Goal: Transaction & Acquisition: Purchase product/service

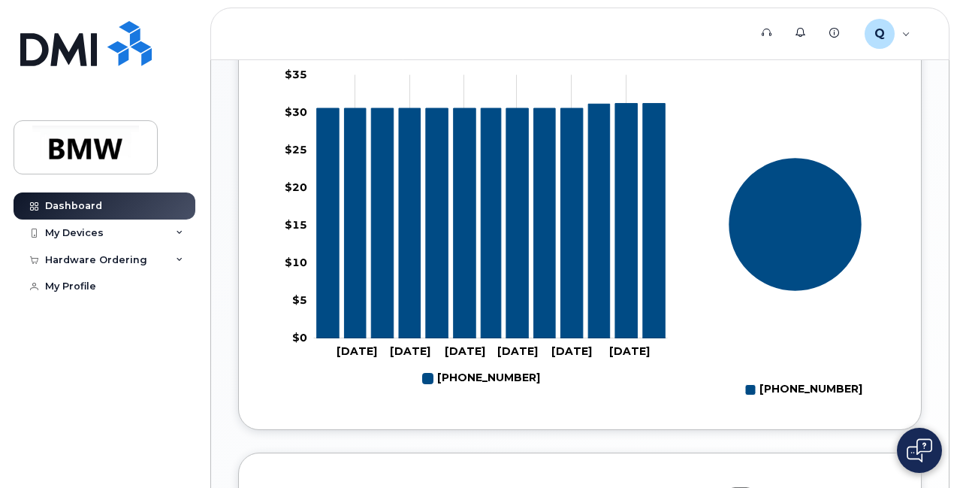
scroll to position [751, 0]
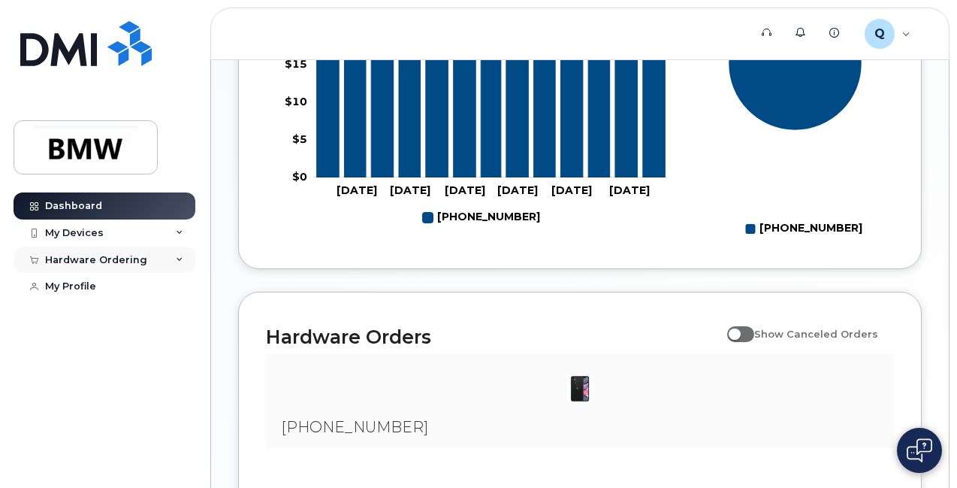
click at [163, 262] on div "Hardware Ordering" at bounding box center [105, 259] width 182 height 27
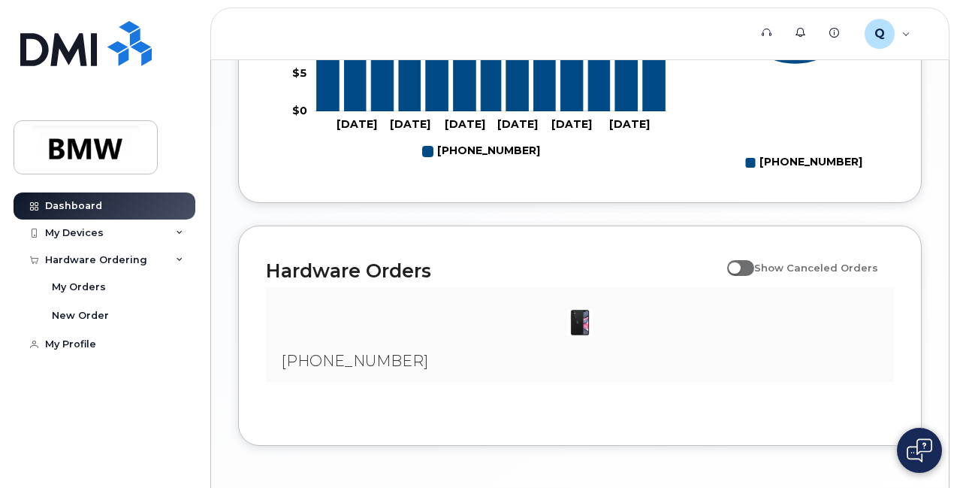
scroll to position [884, 0]
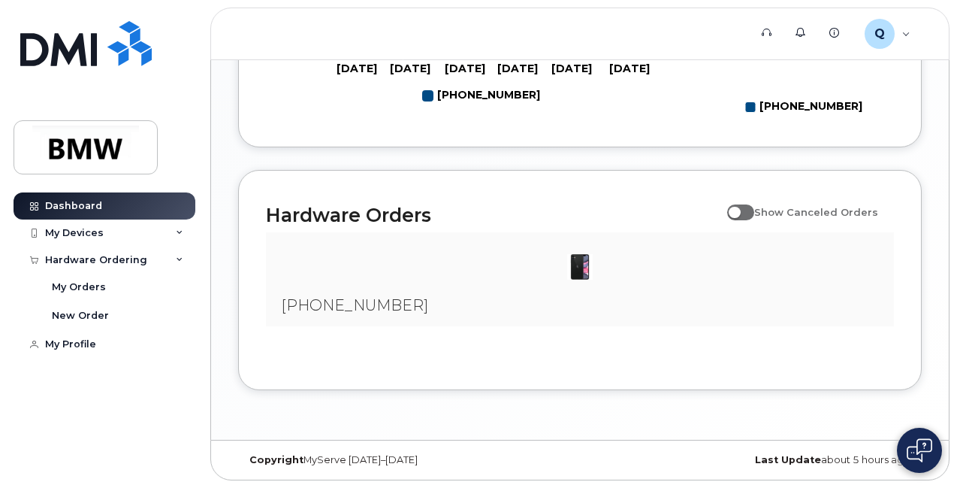
click at [576, 267] on img at bounding box center [580, 267] width 30 height 30
click at [91, 237] on div "My Devices" at bounding box center [74, 233] width 59 height 12
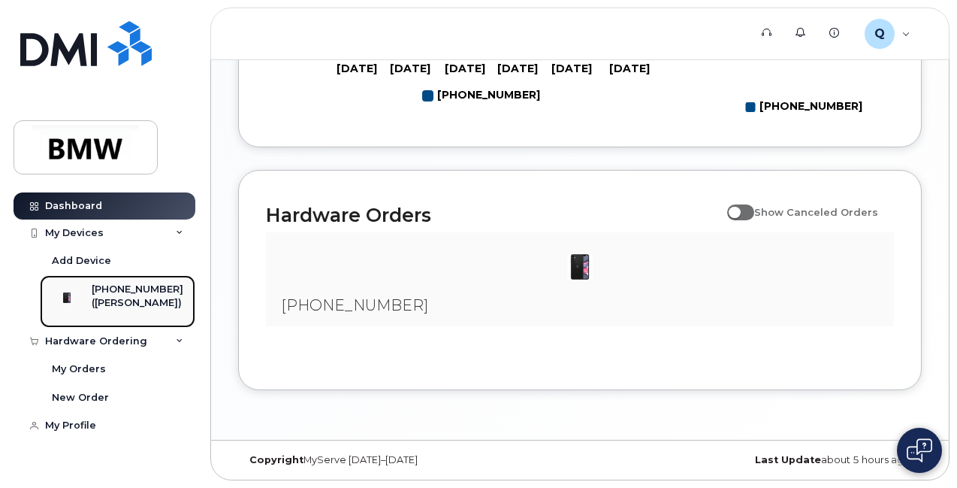
click at [135, 294] on div "[PHONE_NUMBER]" at bounding box center [138, 290] width 92 height 14
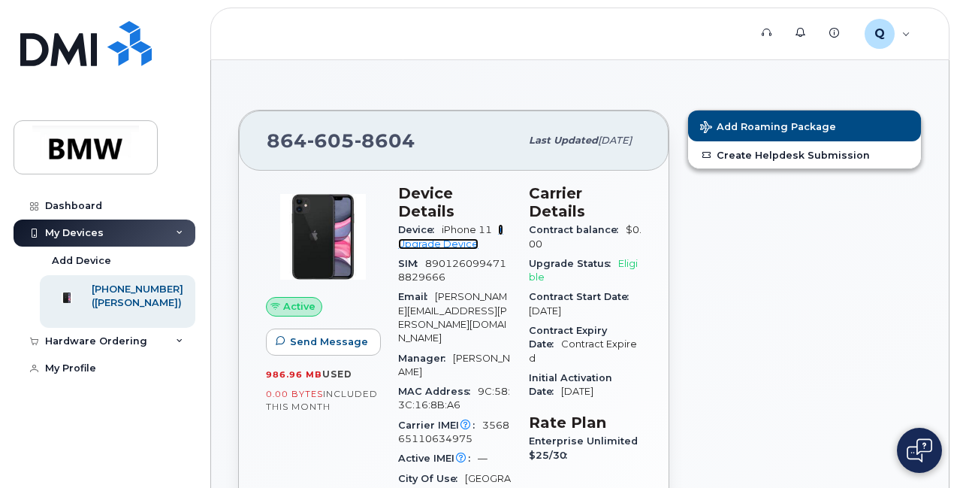
click at [503, 224] on link "+ Upgrade Device" at bounding box center [450, 236] width 105 height 25
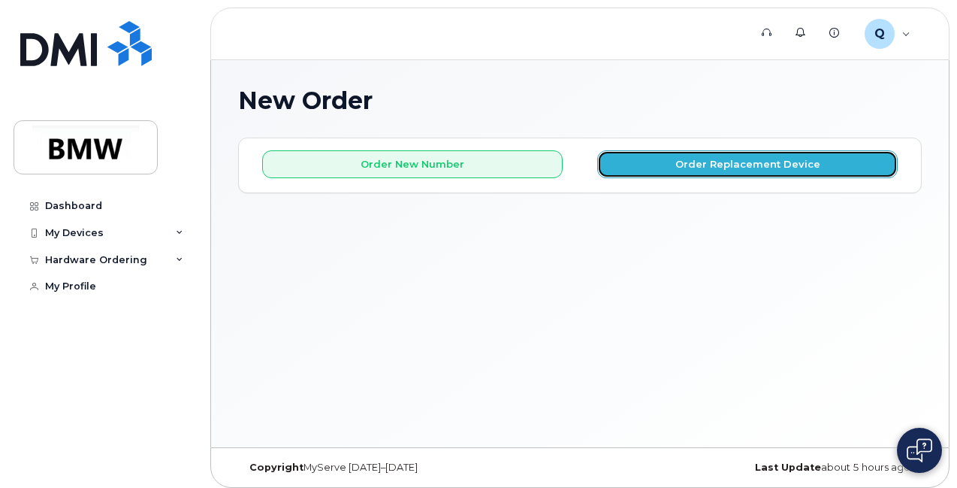
click at [651, 160] on button "Order Replacement Device" at bounding box center [747, 164] width 301 height 28
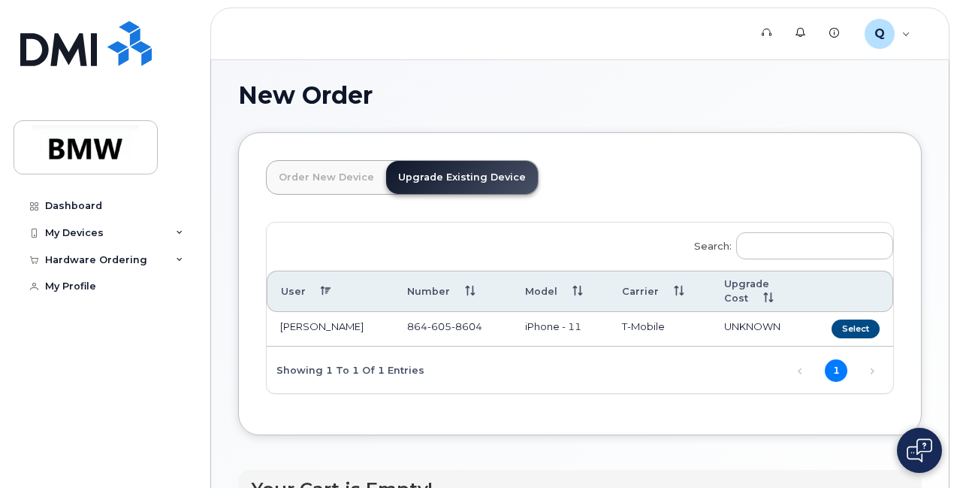
scroll to position [7, 0]
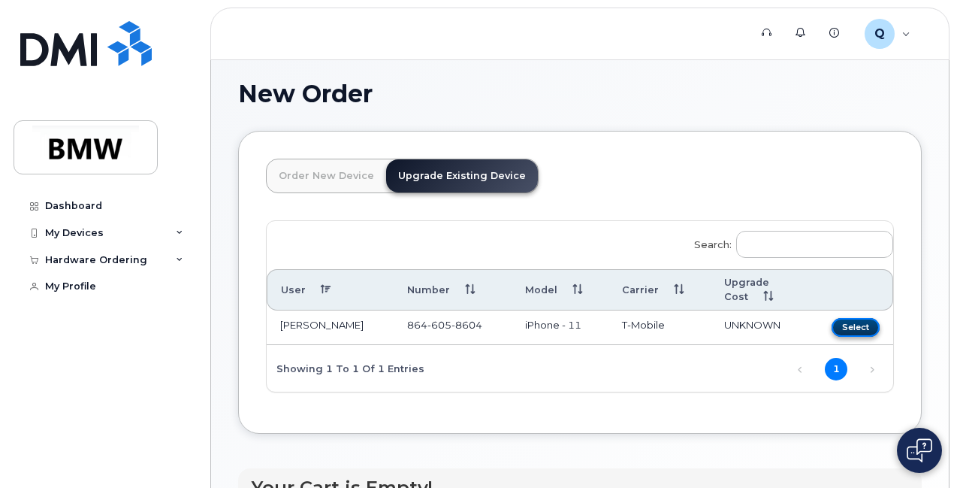
click at [832, 328] on button "Select" at bounding box center [856, 327] width 48 height 19
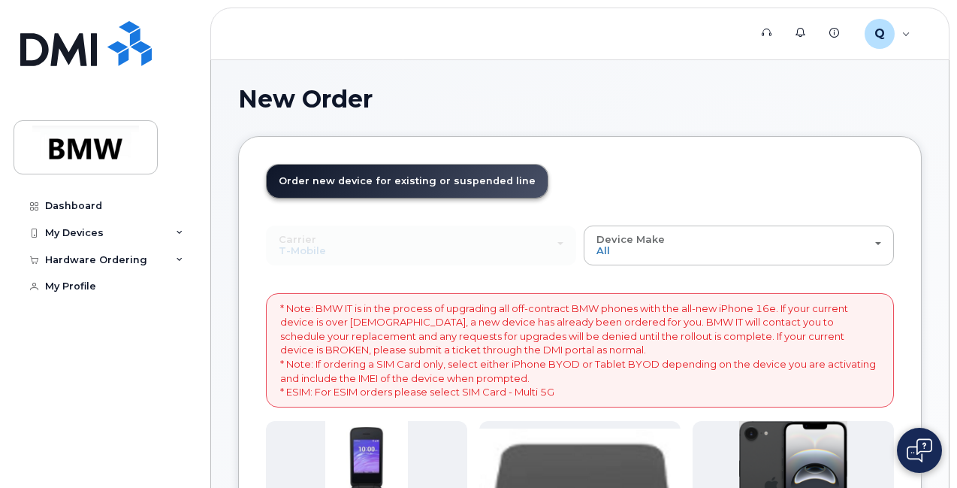
scroll to position [0, 0]
